Goal: Information Seeking & Learning: Learn about a topic

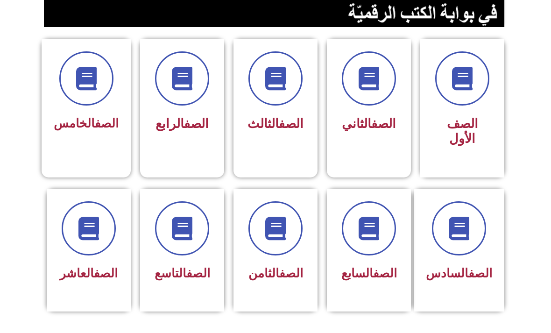
scroll to position [223, 0]
click at [301, 277] on h3 "الصف الثامن" at bounding box center [275, 273] width 60 height 14
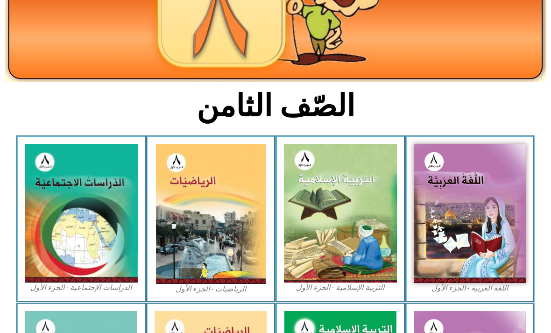
scroll to position [162, 0]
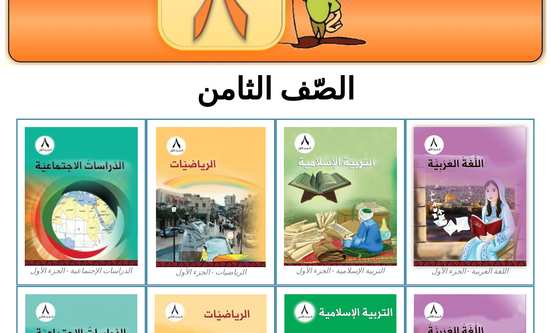
click at [55, 173] on img at bounding box center [81, 196] width 113 height 139
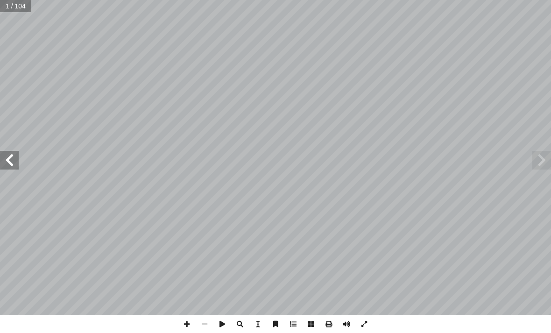
click at [13, 155] on span at bounding box center [9, 160] width 19 height 19
click at [13, 156] on span at bounding box center [9, 160] width 19 height 19
click at [12, 158] on span at bounding box center [9, 160] width 19 height 19
click at [11, 153] on span at bounding box center [9, 160] width 19 height 19
click at [16, 155] on span at bounding box center [9, 160] width 19 height 19
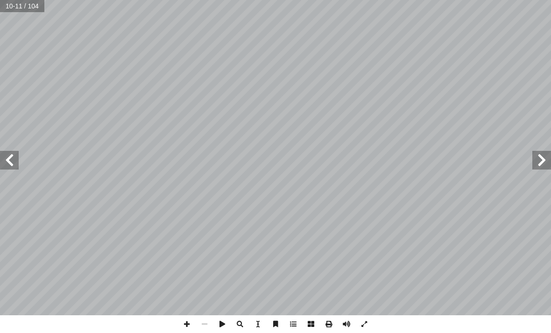
click at [15, 151] on span at bounding box center [9, 160] width 19 height 19
click at [14, 155] on span at bounding box center [9, 160] width 19 height 19
click at [10, 154] on span at bounding box center [9, 160] width 19 height 19
click at [9, 161] on span at bounding box center [9, 160] width 19 height 19
click at [9, 151] on span at bounding box center [9, 160] width 19 height 19
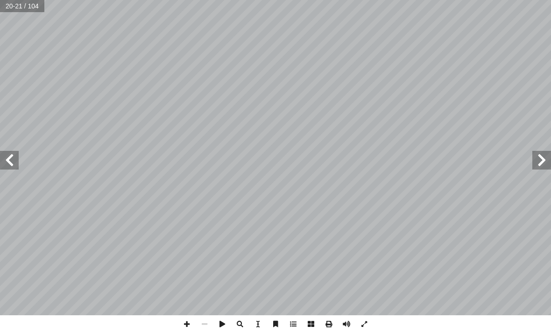
click at [12, 162] on span at bounding box center [9, 160] width 19 height 19
click at [538, 155] on span at bounding box center [541, 160] width 19 height 19
click at [539, 161] on span at bounding box center [541, 160] width 19 height 19
click at [542, 162] on span at bounding box center [541, 160] width 19 height 19
click at [16, 162] on span at bounding box center [9, 160] width 19 height 19
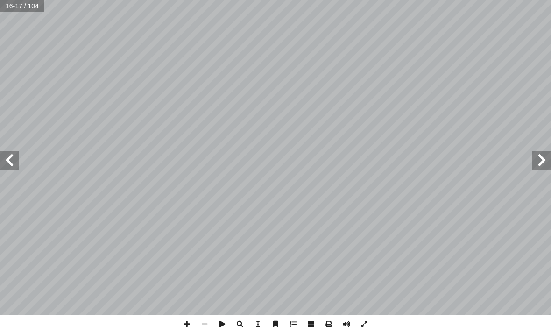
click at [13, 163] on span at bounding box center [9, 160] width 19 height 19
click at [11, 158] on span at bounding box center [9, 160] width 19 height 19
click at [544, 160] on span at bounding box center [541, 160] width 19 height 19
click at [538, 163] on span at bounding box center [541, 160] width 19 height 19
click at [537, 152] on span at bounding box center [541, 160] width 19 height 19
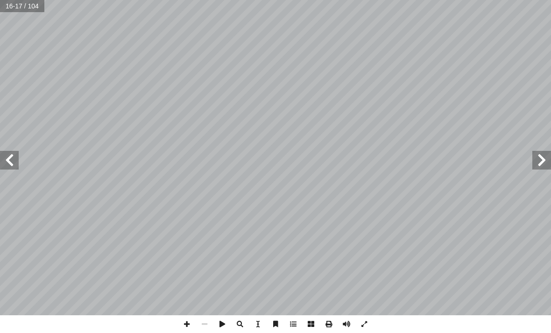
click at [12, 161] on span at bounding box center [9, 160] width 19 height 19
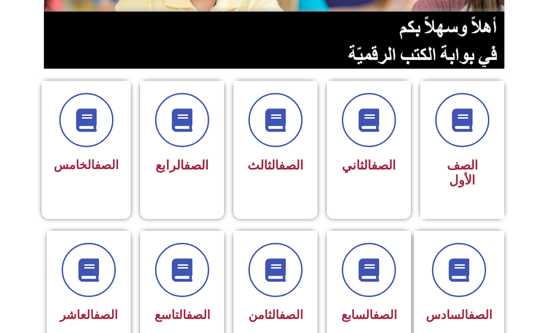
scroll to position [181, 0]
click at [280, 272] on icon at bounding box center [275, 269] width 23 height 23
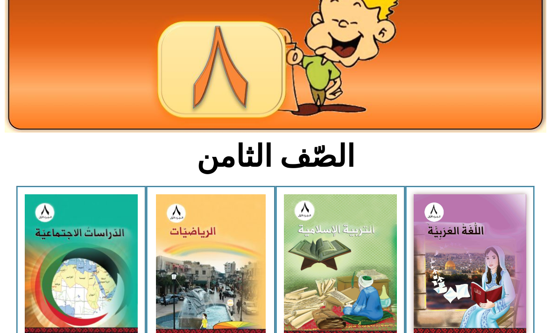
scroll to position [95, 0]
click at [110, 220] on img at bounding box center [81, 263] width 113 height 139
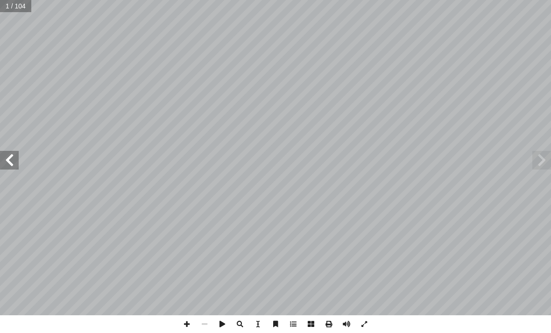
click at [8, 159] on span at bounding box center [9, 160] width 19 height 19
click at [11, 160] on span at bounding box center [9, 160] width 19 height 19
click at [11, 163] on span at bounding box center [9, 160] width 19 height 19
click at [11, 161] on span at bounding box center [9, 160] width 19 height 19
click at [10, 161] on span at bounding box center [9, 160] width 19 height 19
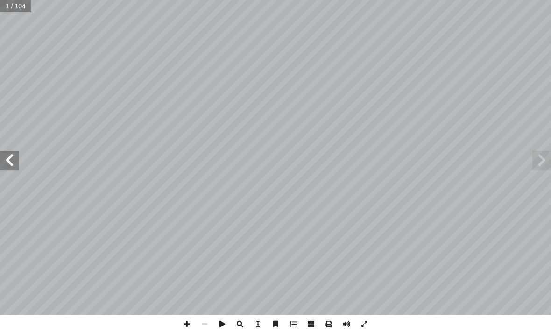
click at [7, 158] on span at bounding box center [9, 160] width 19 height 19
click at [13, 161] on span at bounding box center [9, 160] width 19 height 19
click at [12, 161] on span at bounding box center [9, 160] width 19 height 19
click at [12, 162] on span at bounding box center [9, 160] width 19 height 19
click at [538, 160] on span at bounding box center [541, 160] width 19 height 19
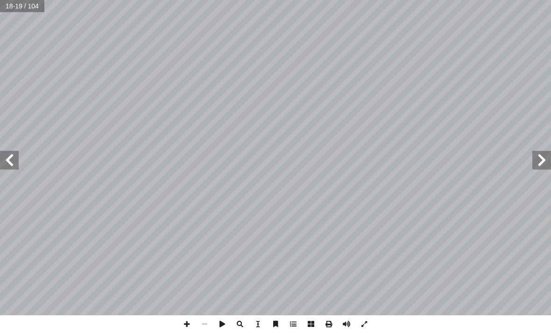
click at [540, 165] on span at bounding box center [541, 160] width 19 height 19
click at [538, 160] on span at bounding box center [541, 160] width 19 height 19
click at [539, 163] on span at bounding box center [541, 160] width 19 height 19
click at [17, 159] on span at bounding box center [9, 160] width 19 height 19
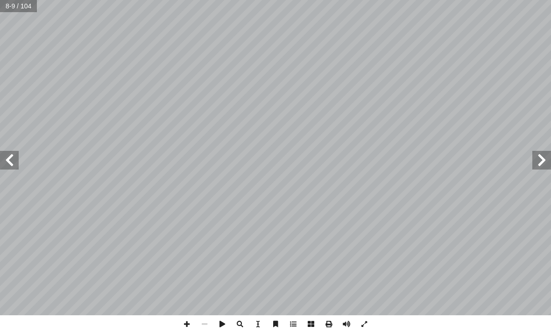
click at [7, 157] on span at bounding box center [9, 160] width 19 height 19
click at [17, 156] on span at bounding box center [9, 160] width 19 height 19
click at [10, 162] on span at bounding box center [9, 160] width 19 height 19
click at [14, 162] on span at bounding box center [9, 160] width 19 height 19
click at [10, 166] on span at bounding box center [9, 160] width 19 height 19
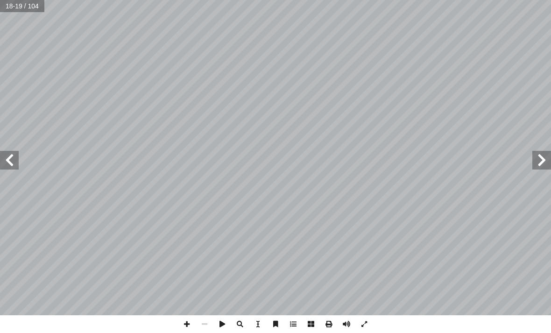
click at [18, 151] on span at bounding box center [9, 160] width 19 height 19
click at [543, 161] on span at bounding box center [541, 160] width 19 height 19
